Goal: Task Accomplishment & Management: Use online tool/utility

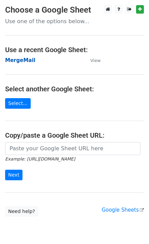
click at [10, 61] on strong "MergeMail" at bounding box center [20, 60] width 30 height 6
click at [23, 58] on strong "MergeMail" at bounding box center [20, 60] width 30 height 6
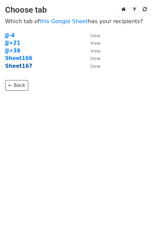
click at [19, 69] on strong "Sheet167" at bounding box center [18, 66] width 27 height 6
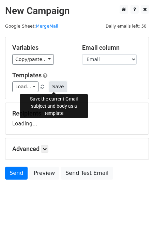
click at [55, 90] on button "Save" at bounding box center [58, 87] width 18 height 11
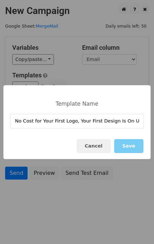
type input "No Cost for Your First Logo, Your First Design Is On Us!"
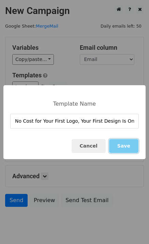
click at [132, 145] on button "Save" at bounding box center [123, 146] width 29 height 14
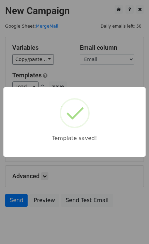
click at [77, 69] on div "Template saved!" at bounding box center [74, 122] width 149 height 244
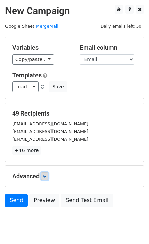
click at [46, 176] on icon at bounding box center [45, 176] width 4 height 4
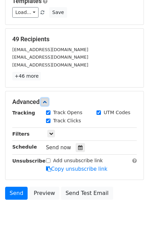
scroll to position [75, 0]
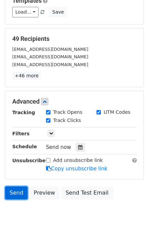
click at [19, 194] on link "Send" at bounding box center [16, 193] width 23 height 13
